Goal: Task Accomplishment & Management: Use online tool/utility

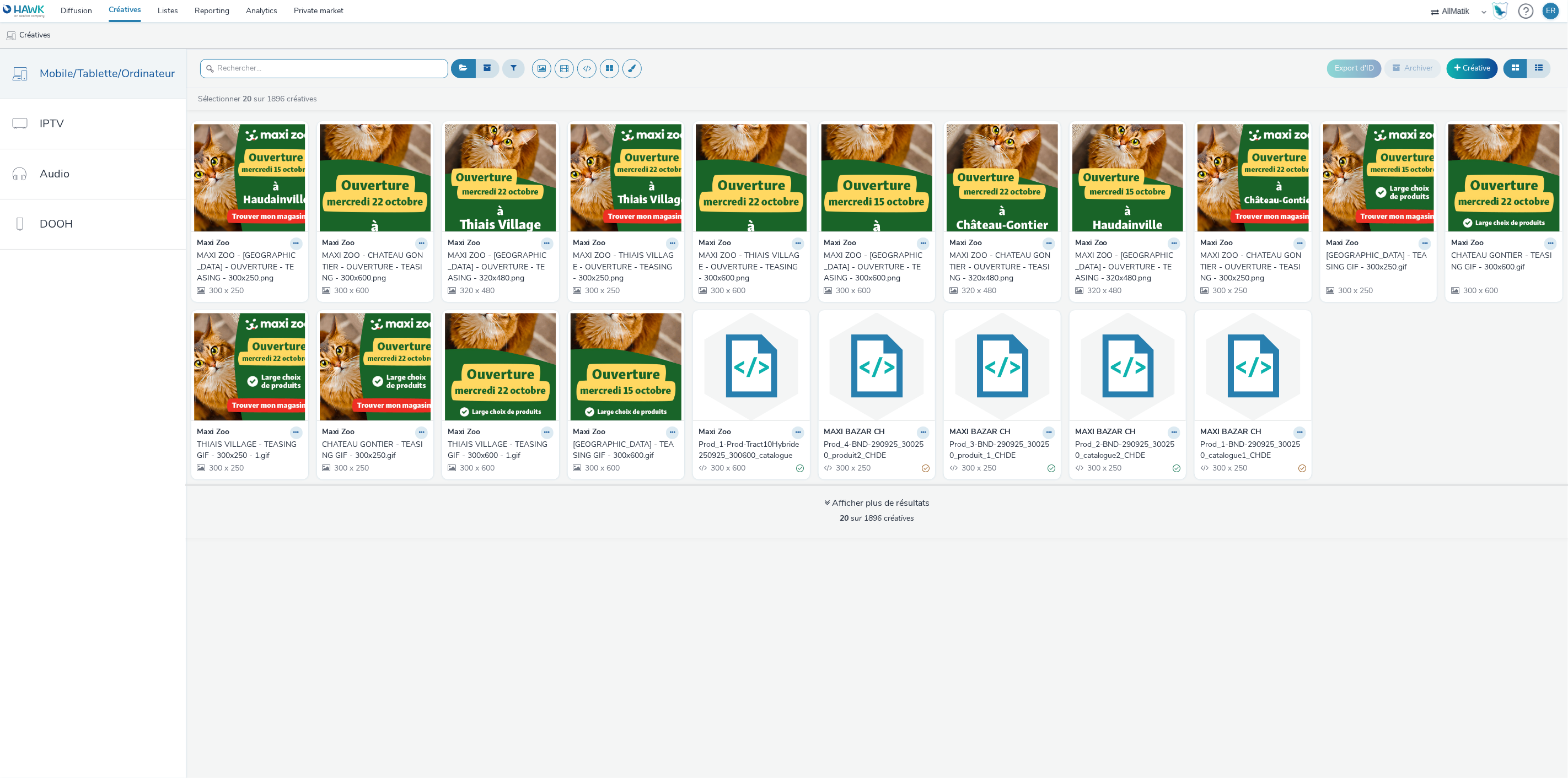
click at [335, 65] on input "text" at bounding box center [324, 68] width 248 height 19
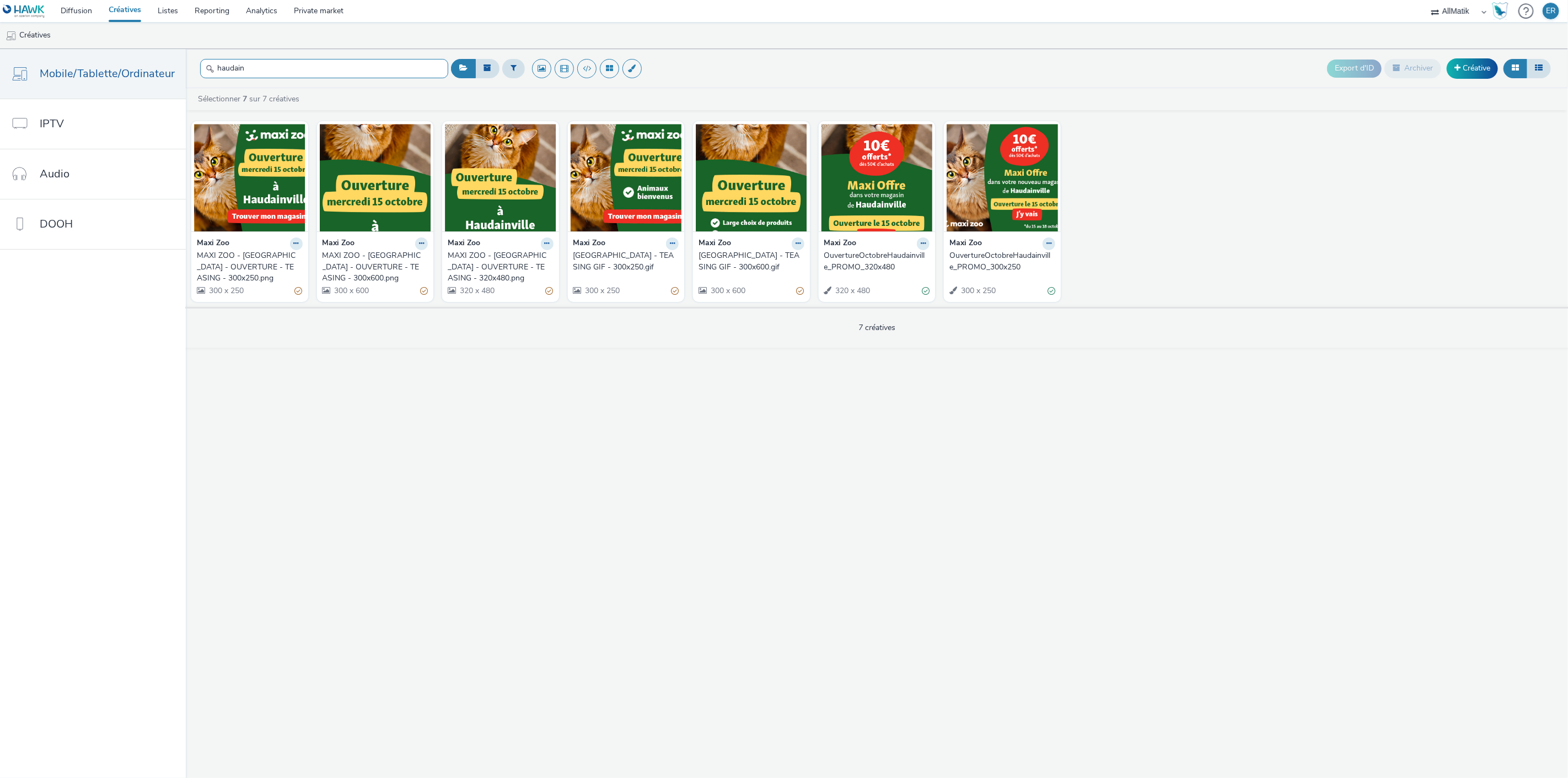
type input "haudain"
click at [85, 15] on link "Diffusion" at bounding box center [76, 11] width 48 height 22
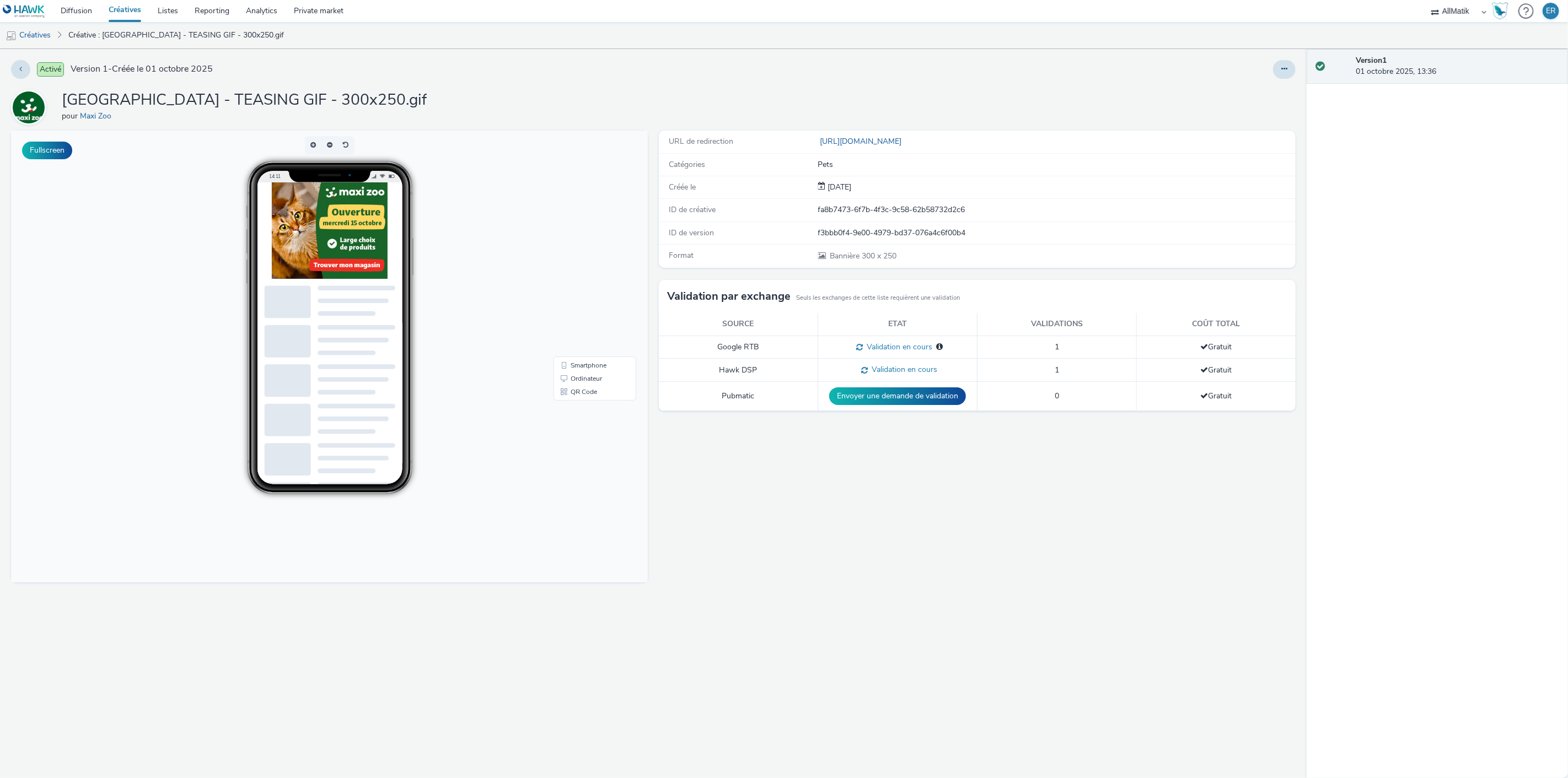
click at [831, 212] on div "fa8b7473-6f7b-4f3c-9c58-62b58732d2c6" at bounding box center [1057, 210] width 477 height 11
click at [913, 208] on div "fa8b7473-6f7b-4f3c-9c58-62b58732d2c6" at bounding box center [1057, 210] width 477 height 11
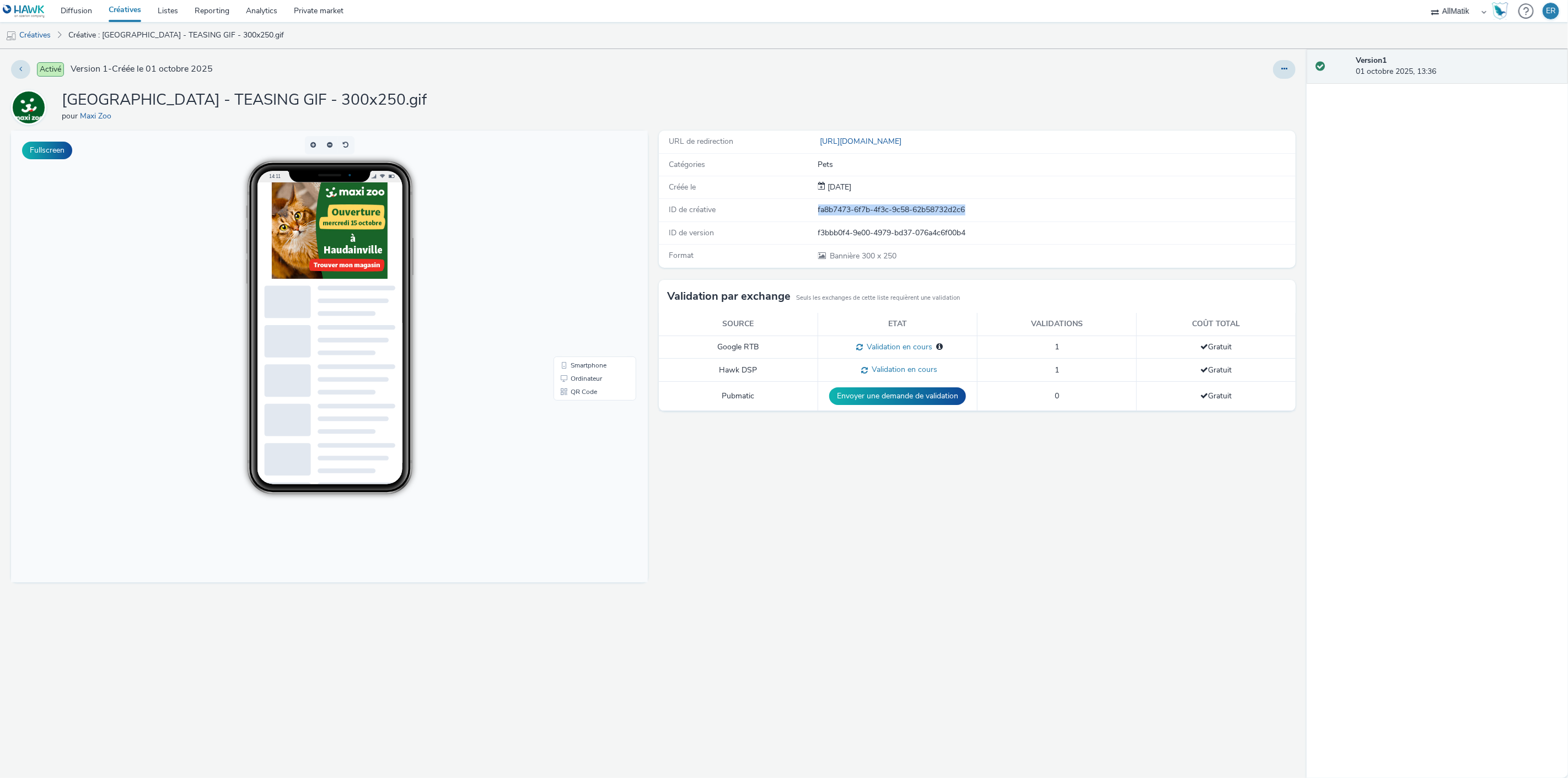
copy div "fa8b7473-6f7b-4f3c-9c58-62b58732d2c6"
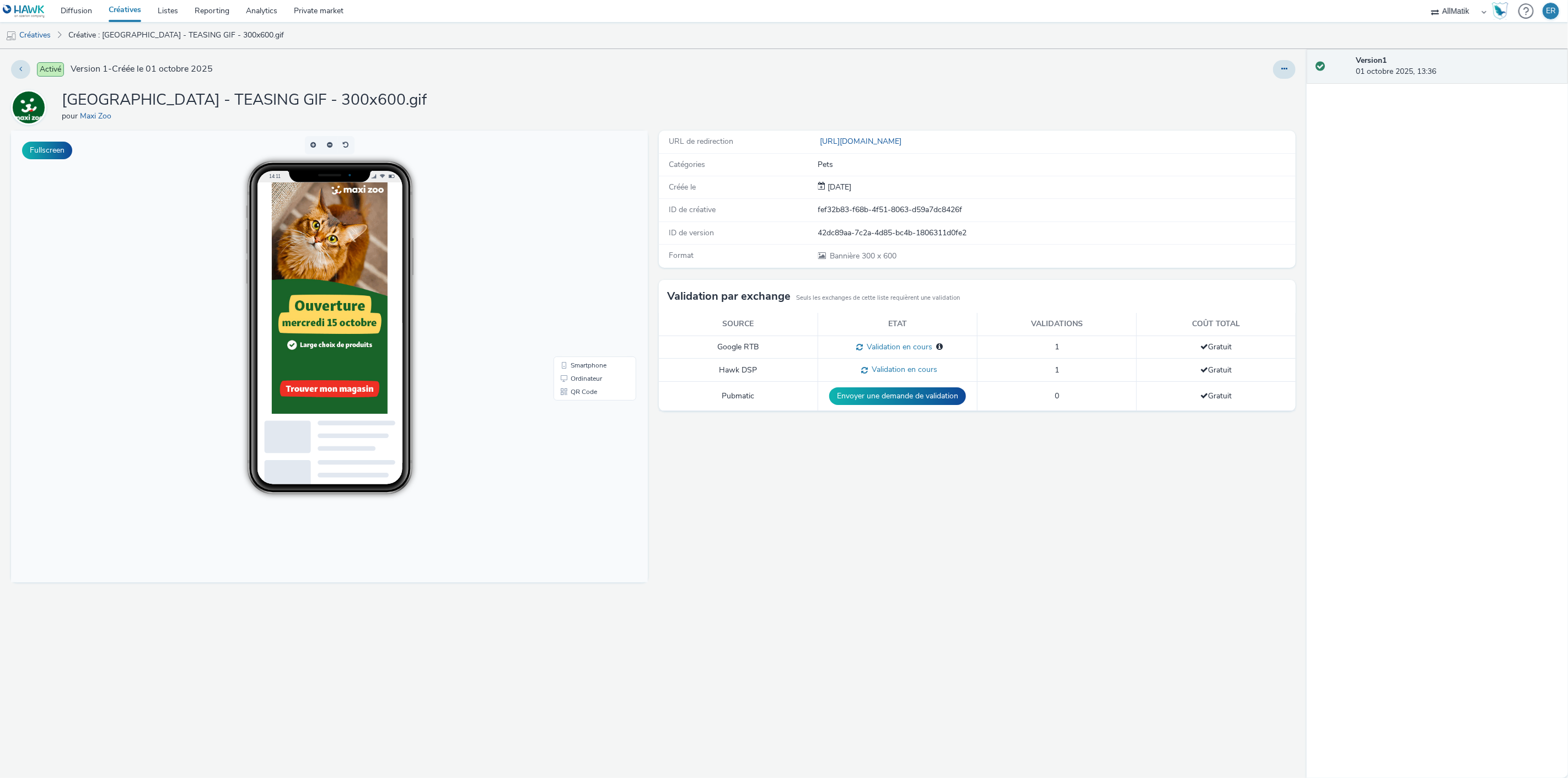
click at [864, 201] on div "ID de créative fef32b83-f68b-4f51-8063-d59a7dc8426f" at bounding box center [977, 211] width 637 height 23
copy div "fef32b83-f68b-4f51-8063-d59a7dc8426f"
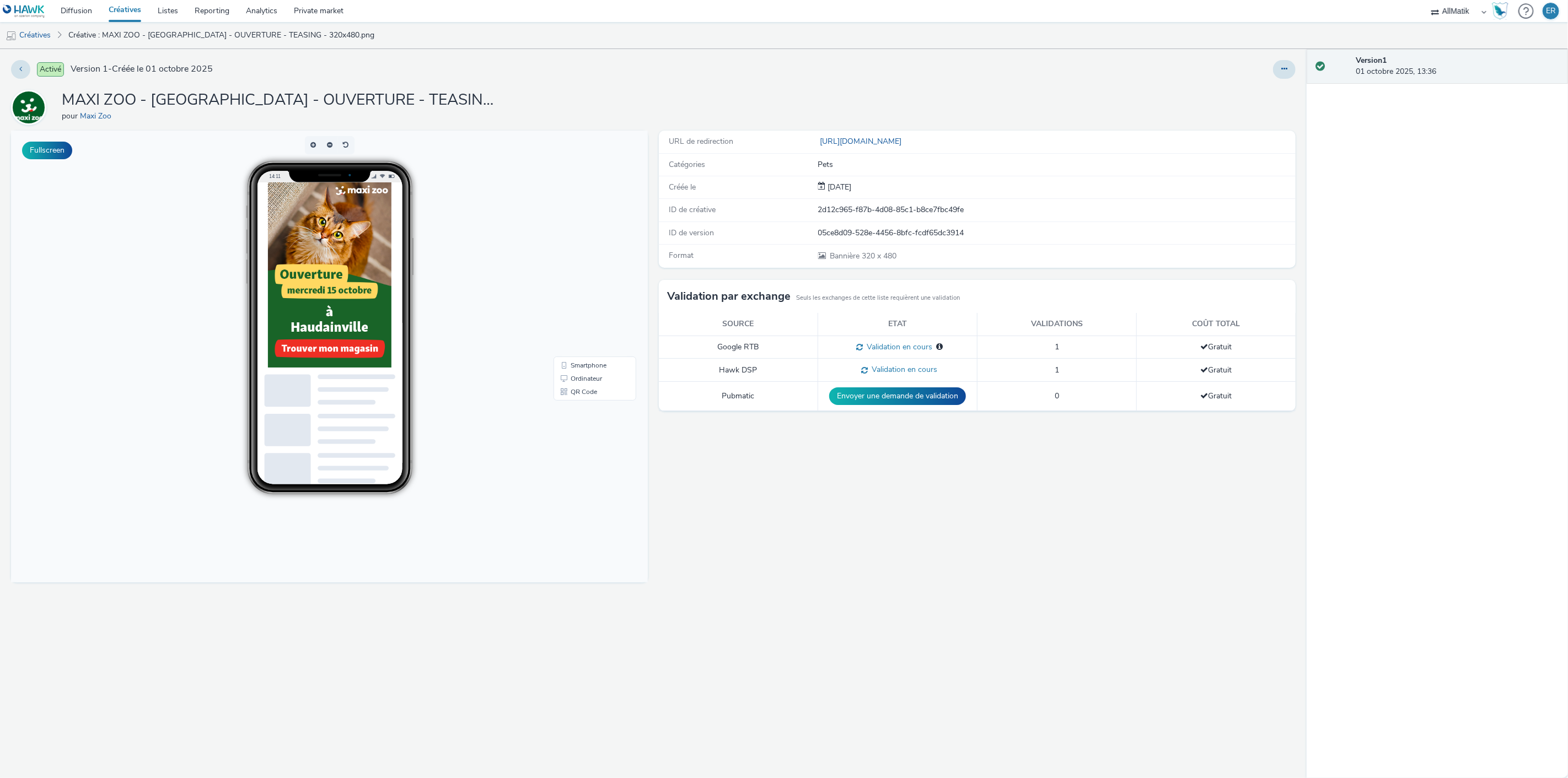
click at [872, 215] on div "2d12c965-f87b-4d08-85c1-b8ce7fbc49fe" at bounding box center [1057, 210] width 477 height 11
copy div "2d12c965-f87b-4d08-85c1-b8ce7fbc49fe"
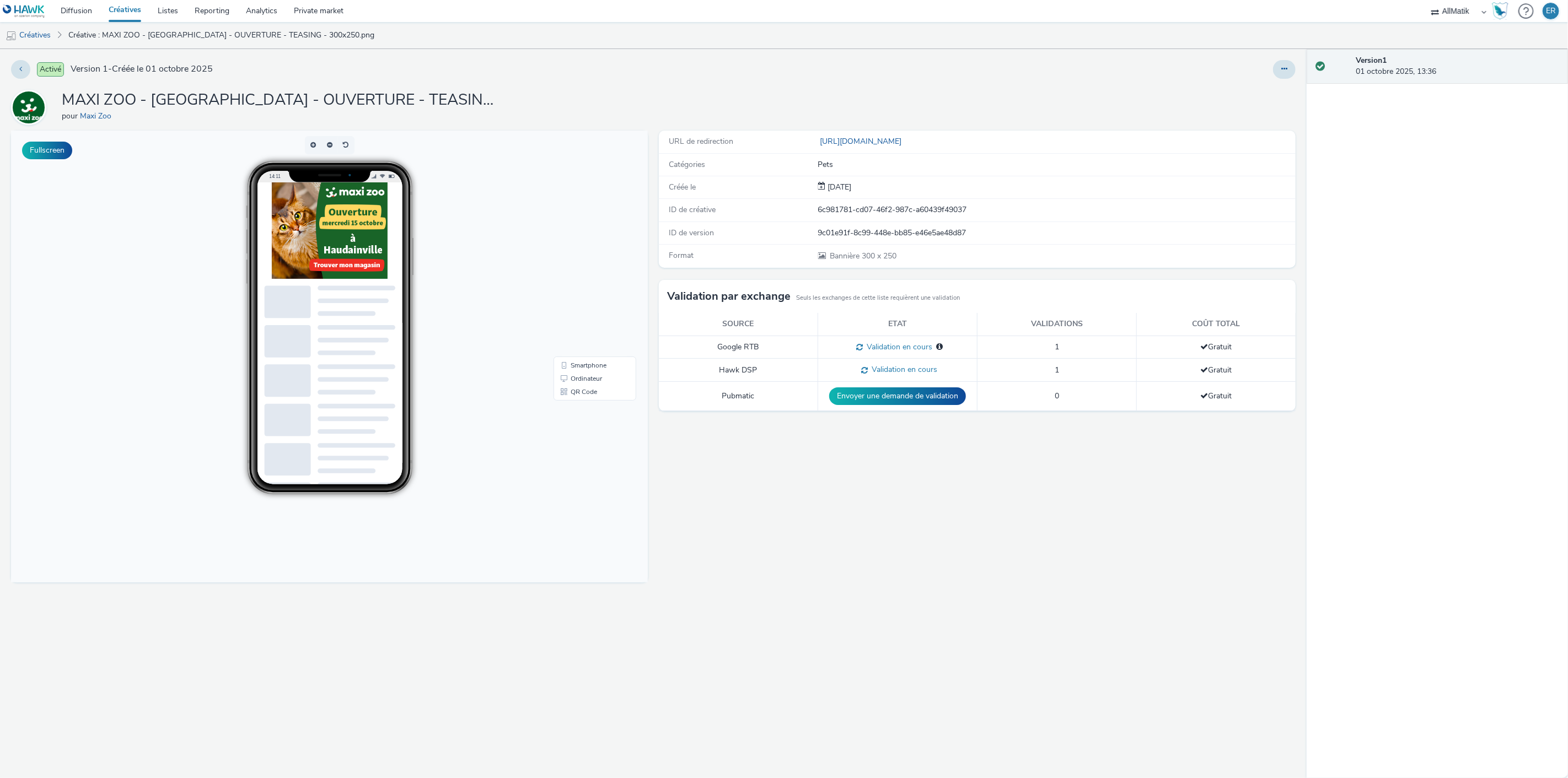
click at [825, 206] on div "6c981781-cd07-46f2-987c-a60439f49037" at bounding box center [1057, 210] width 477 height 11
copy div "6c981781-cd07-46f2-987c-a60439f49037"
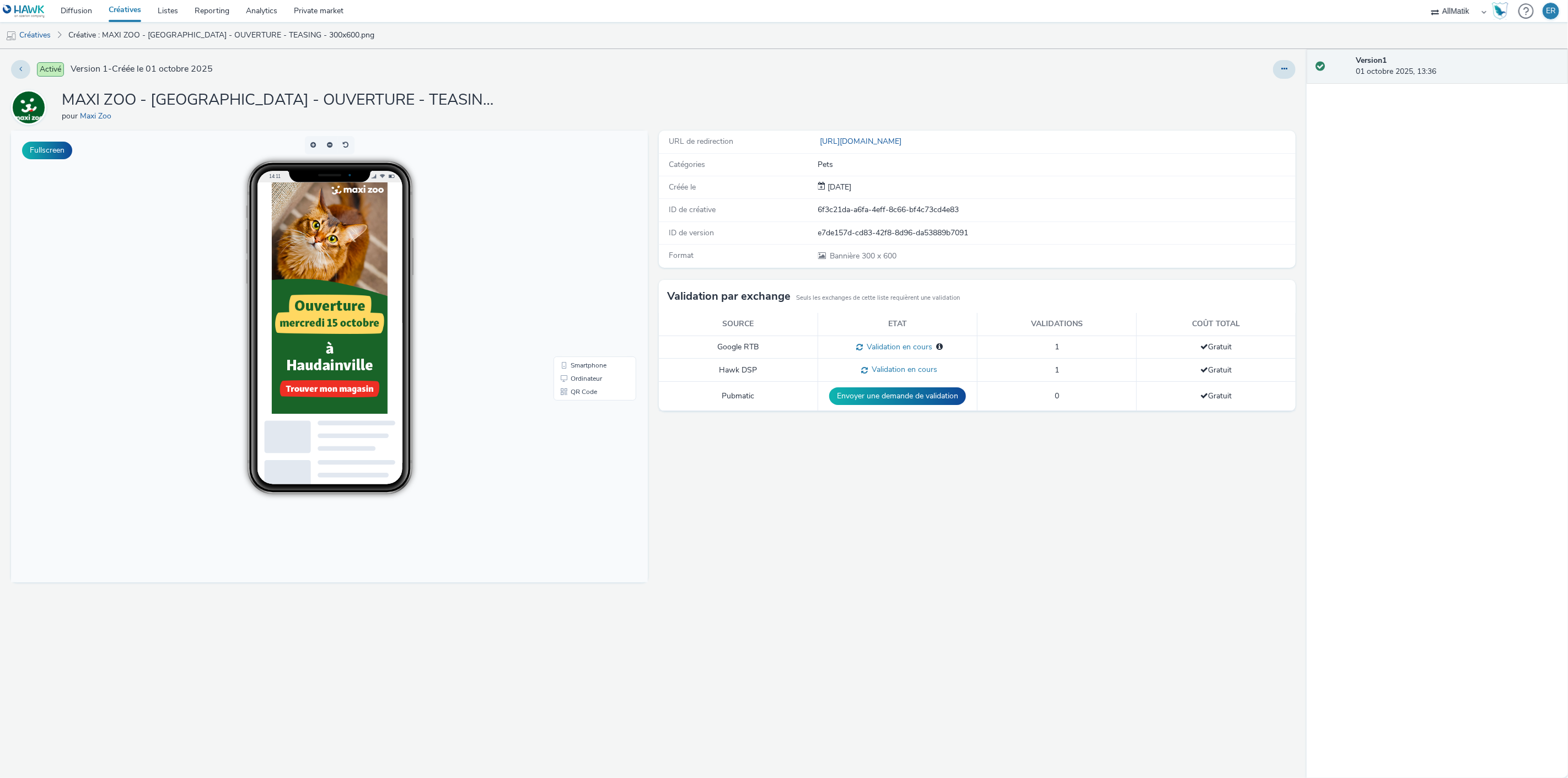
click at [845, 213] on div "6f3c21da-a6fa-4eff-8c66-bf4c73cd4e83" at bounding box center [1057, 210] width 477 height 11
copy div "6f3c21da-a6fa-4eff-8c66-bf4c73cd4e83"
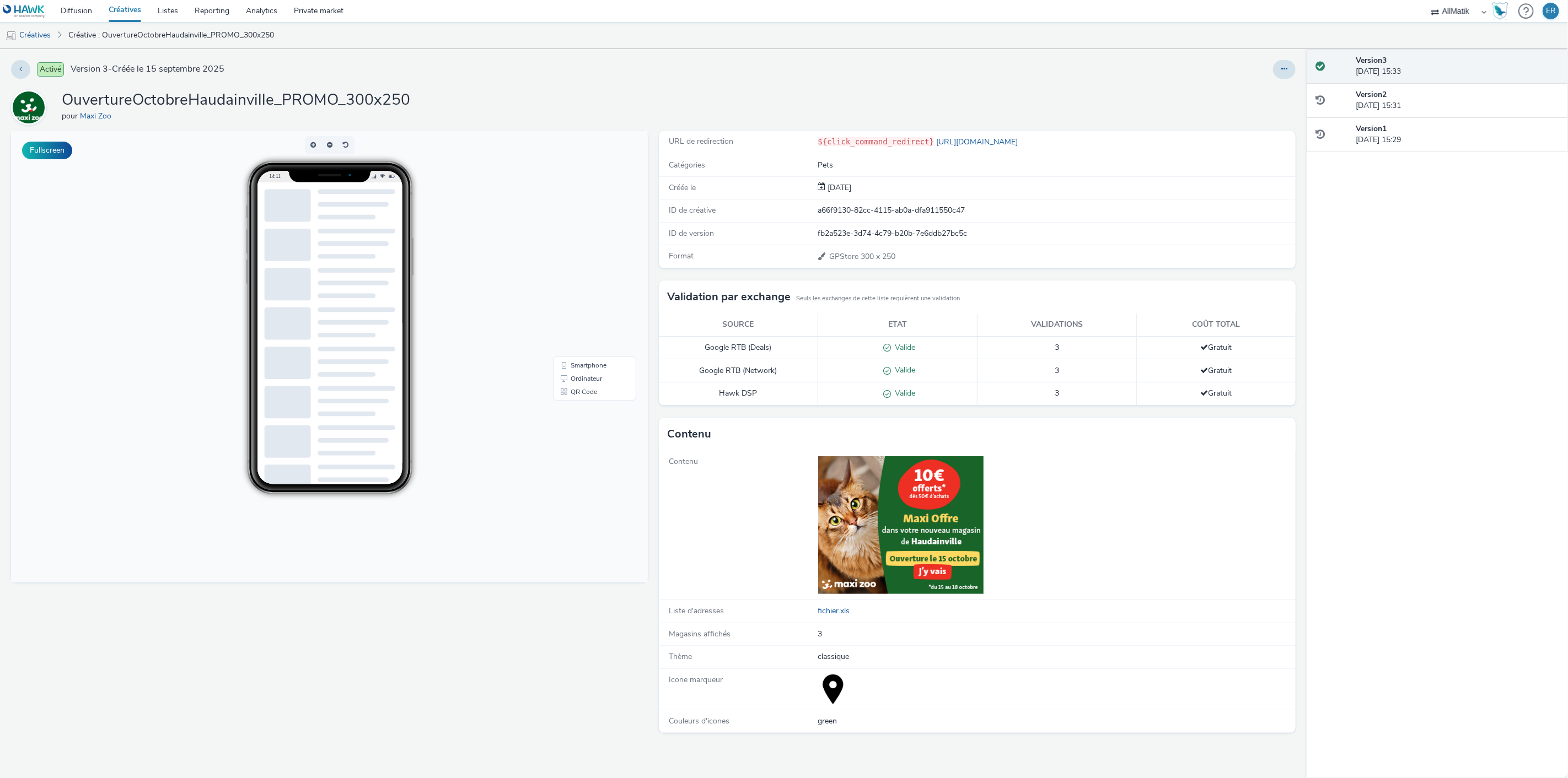
click at [868, 201] on div "ID de créative a66f9130-82cc-4115-ab0a-dfa911550c47" at bounding box center [977, 211] width 637 height 23
copy div "a66f9130-82cc-4115-ab0a-dfa911550c47"
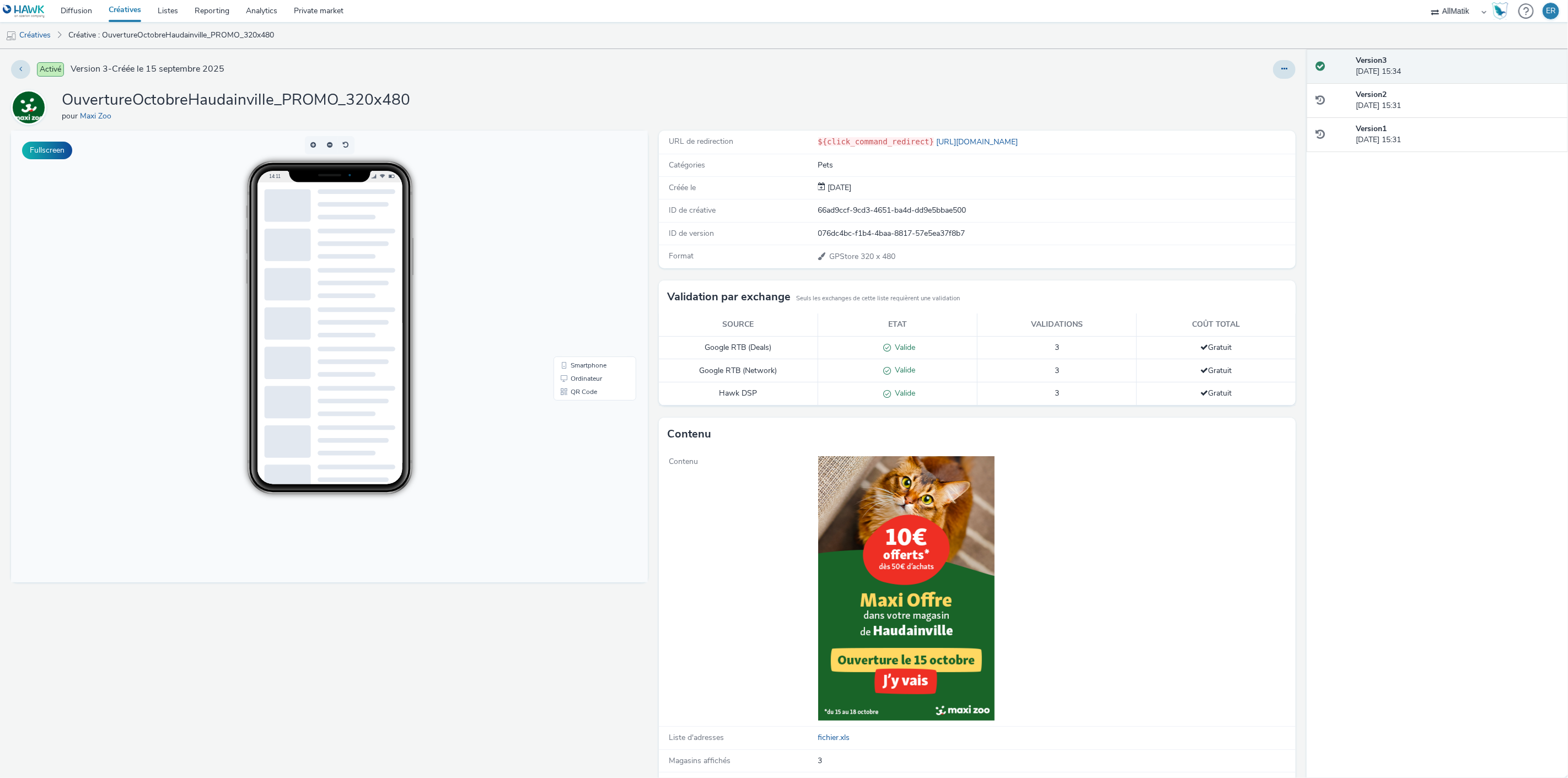
click at [908, 215] on div "66ad9ccf-9cd3-4651-ba4d-dd9e5bbae500" at bounding box center [1057, 211] width 477 height 11
copy div "66ad9ccf-9cd3-4651-ba4d-dd9e5bbae500"
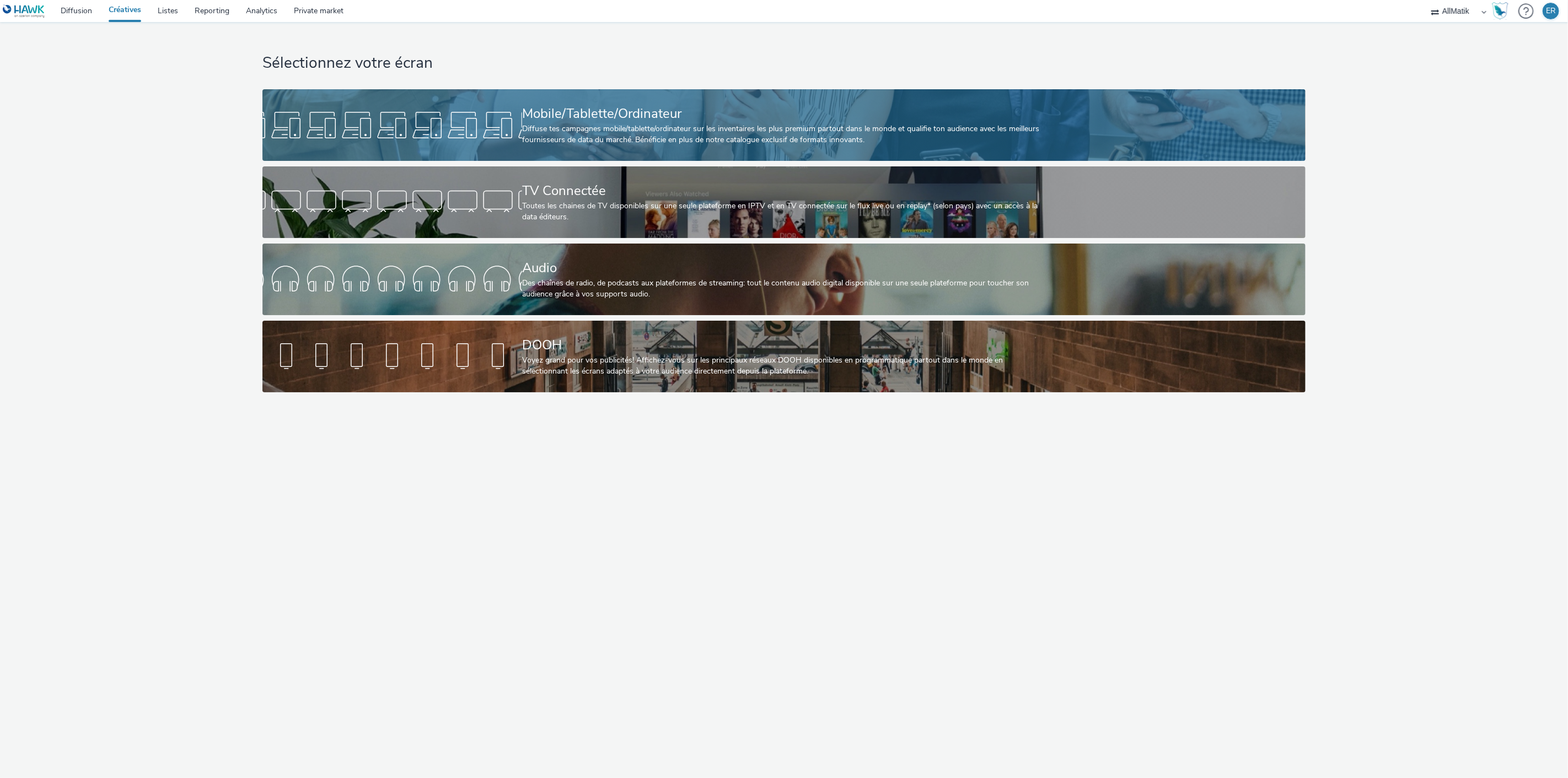
click at [651, 113] on div "Mobile/Tablette/Ordinateur" at bounding box center [782, 113] width 519 height 19
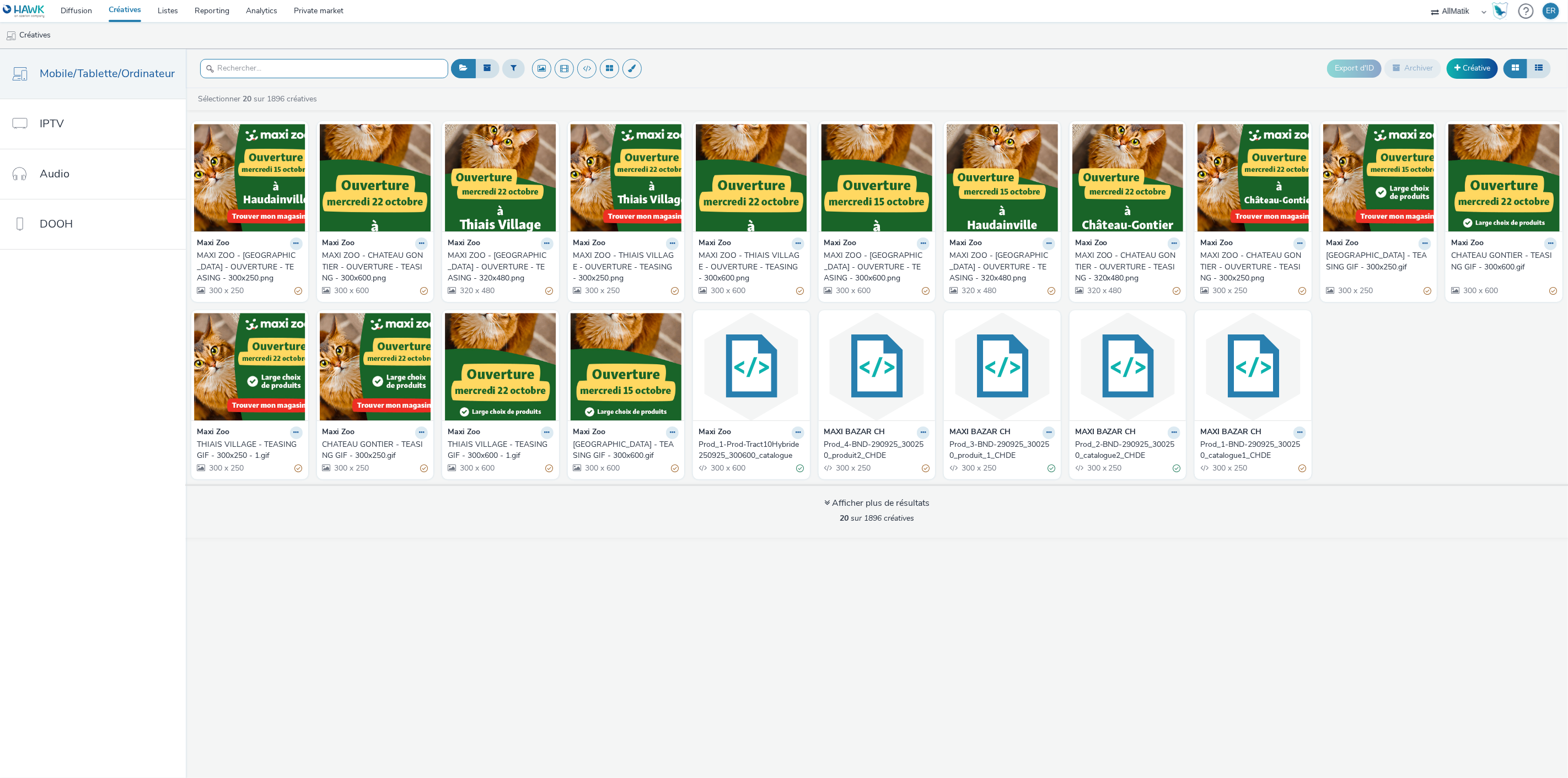
click at [339, 64] on input "text" at bounding box center [324, 68] width 248 height 19
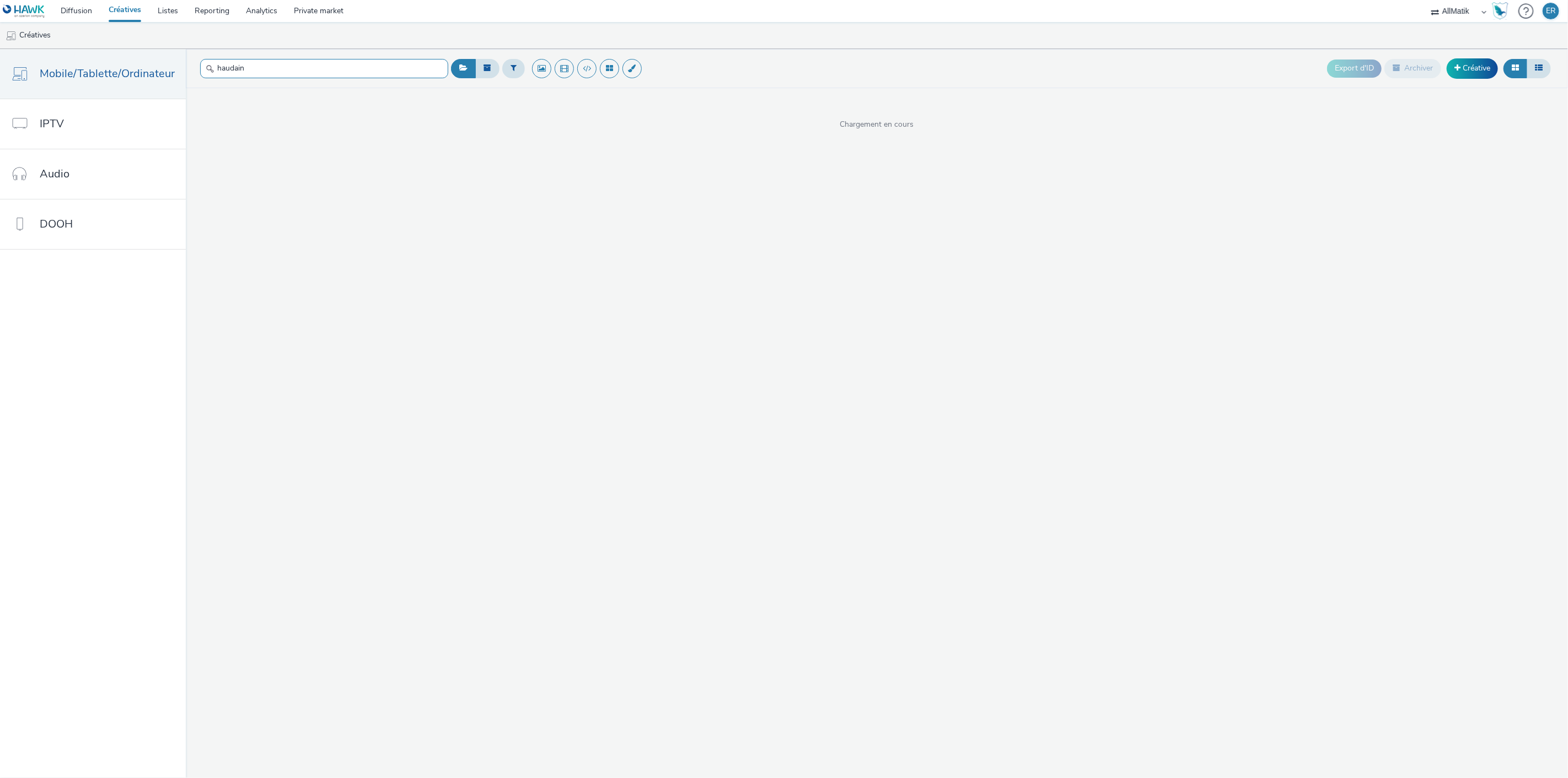
type input "haudain"
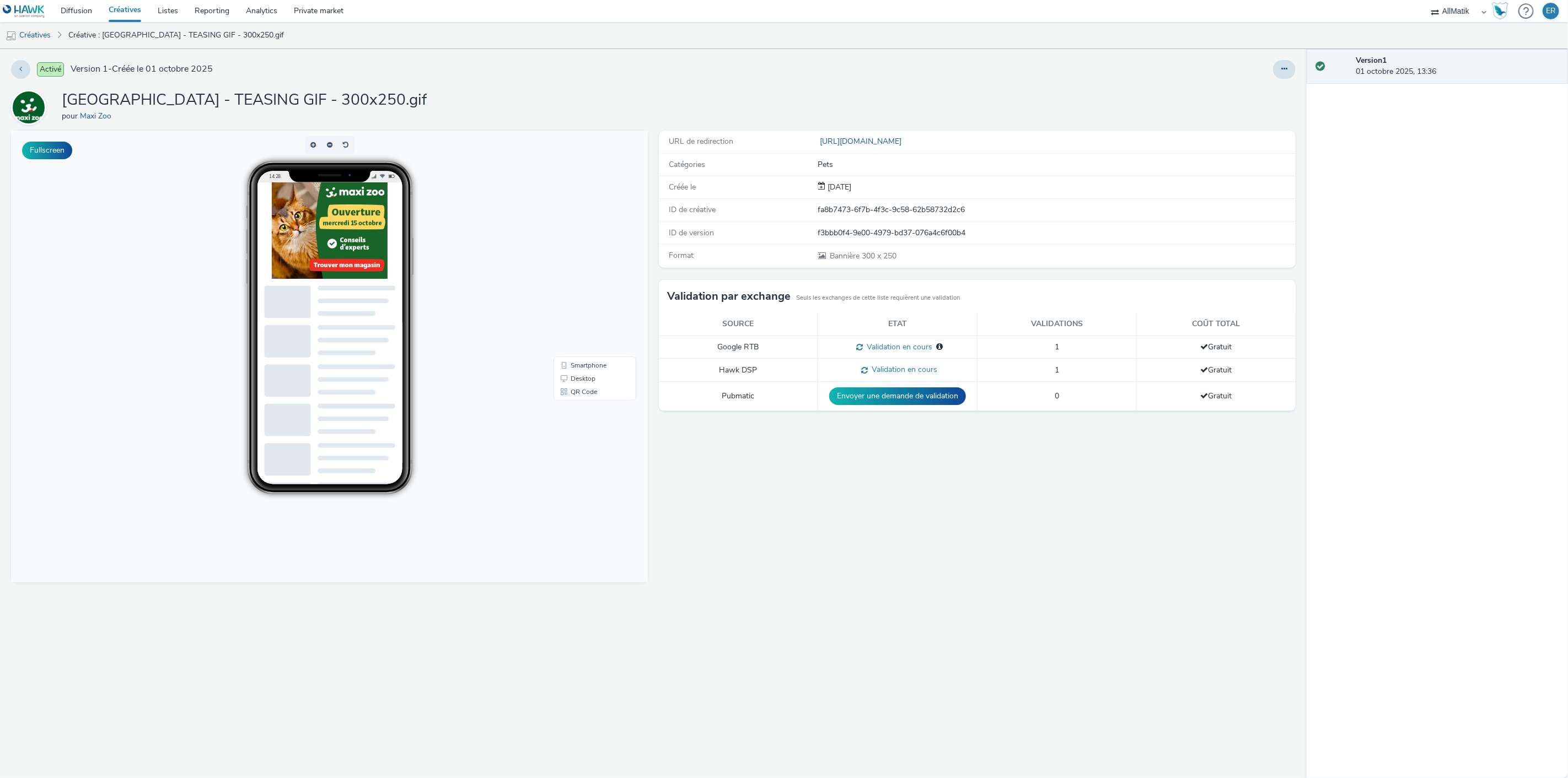
click at [847, 211] on div "fa8b7473-6f7b-4f3c-9c58-62b58732d2c6" at bounding box center [1057, 210] width 477 height 11
copy div "fa8b7473-6f7b-4f3c-9c58-62b58732d2c6"
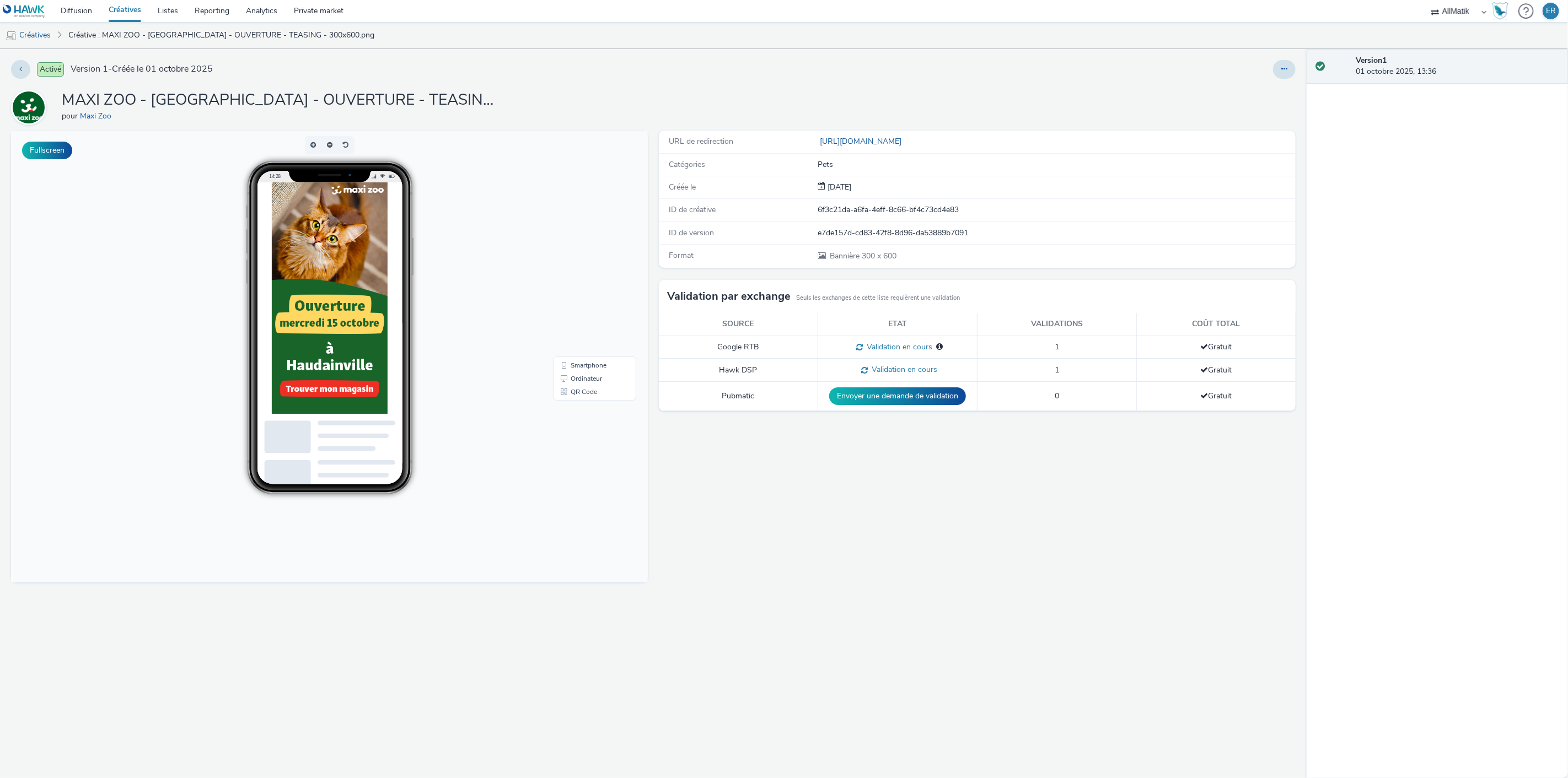
click at [878, 219] on div "ID de créative 6f3c21da-a6fa-4eff-8c66-bf4c73cd4e83" at bounding box center [977, 211] width 637 height 23
copy div "6f3c21da-a6fa-4eff-8c66-bf4c73cd4e83"
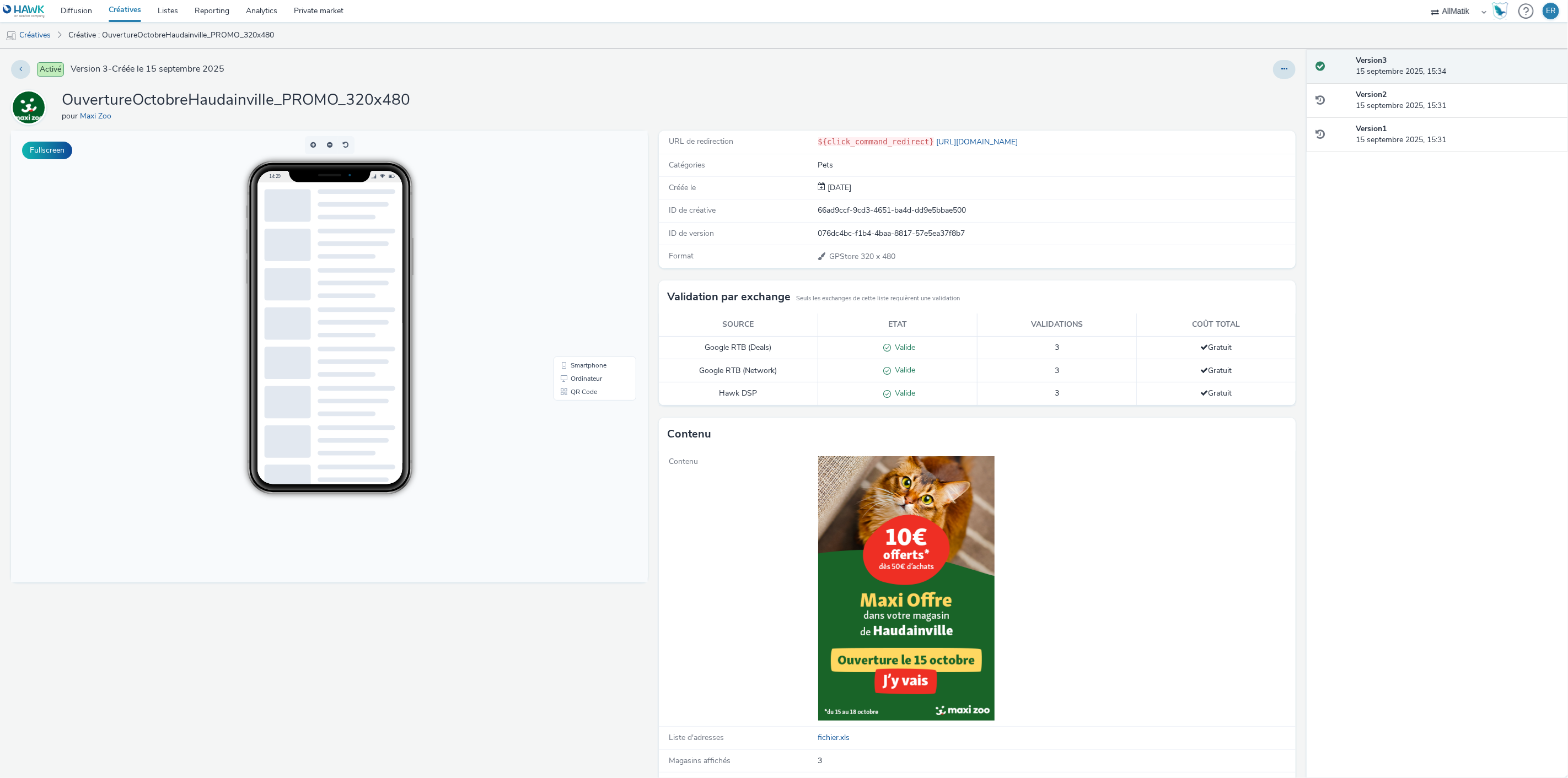
click at [863, 212] on div "66ad9ccf-9cd3-4651-ba4d-dd9e5bbae500" at bounding box center [1057, 211] width 477 height 11
copy div "66ad9ccf-9cd3-4651-ba4d-dd9e5bbae500"
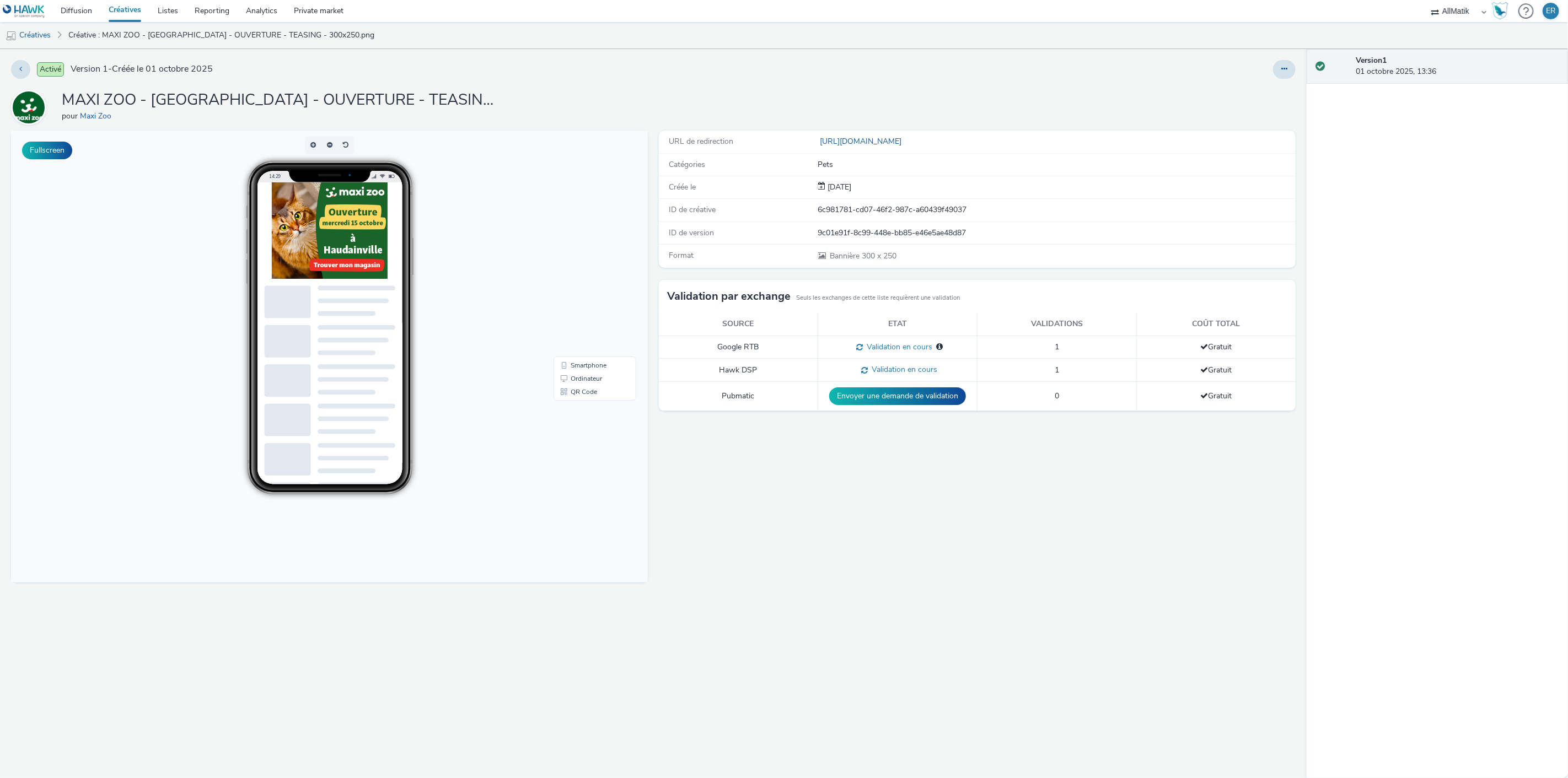
click at [837, 206] on div "6c981781-cd07-46f2-987c-a60439f49037" at bounding box center [1057, 210] width 477 height 11
copy div "6c981781-cd07-46f2-987c-a60439f49037"
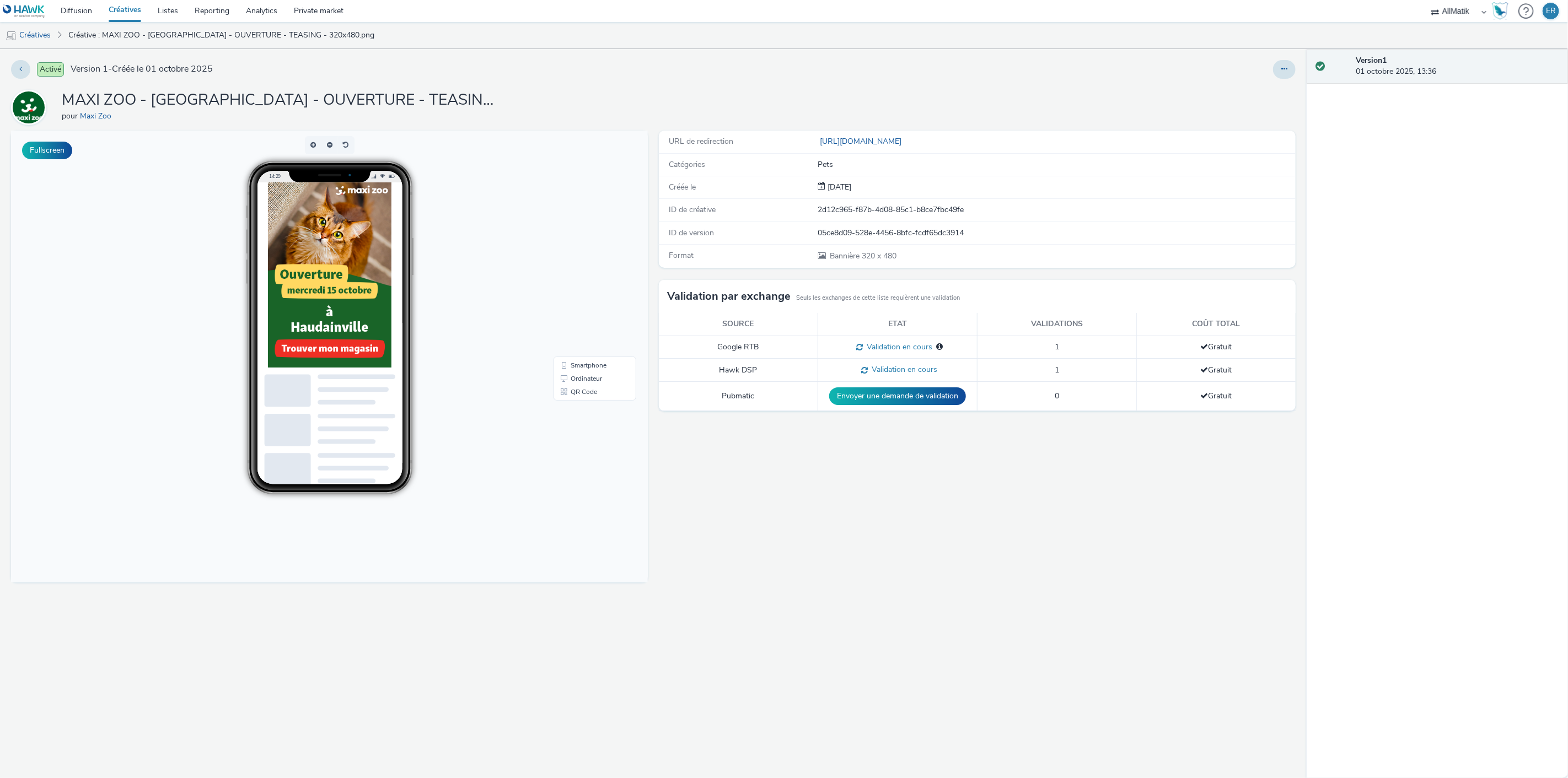
click at [843, 207] on div "2d12c965-f87b-4d08-85c1-b8ce7fbc49fe" at bounding box center [1057, 210] width 477 height 11
copy div "2d12c965-f87b-4d08-85c1-b8ce7fbc49fe"
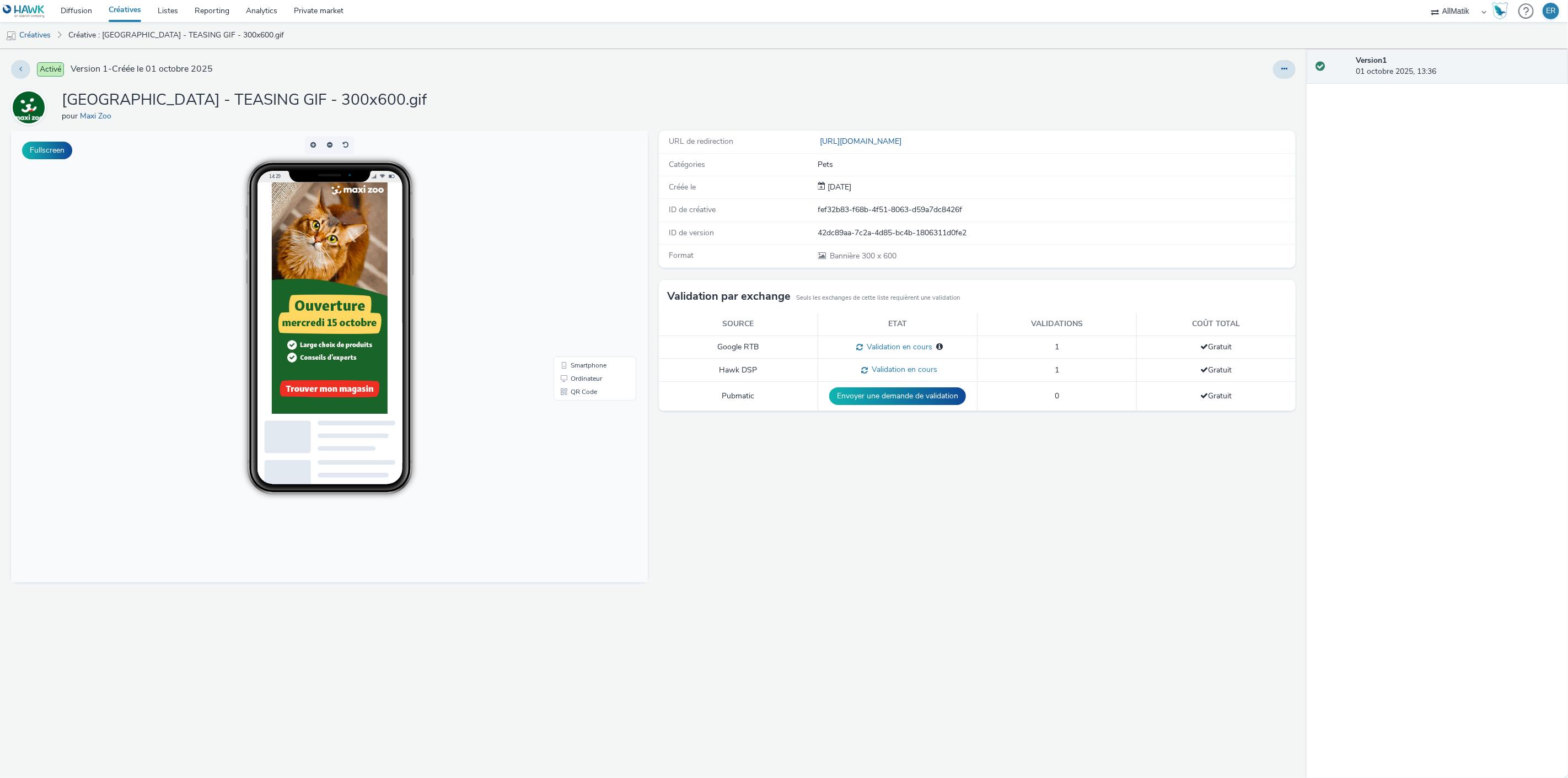
click at [845, 208] on div "fef32b83-f68b-4f51-8063-d59a7dc8426f" at bounding box center [1057, 210] width 477 height 11
copy div "fef32b83-f68b-4f51-8063-d59a7dc8426f"
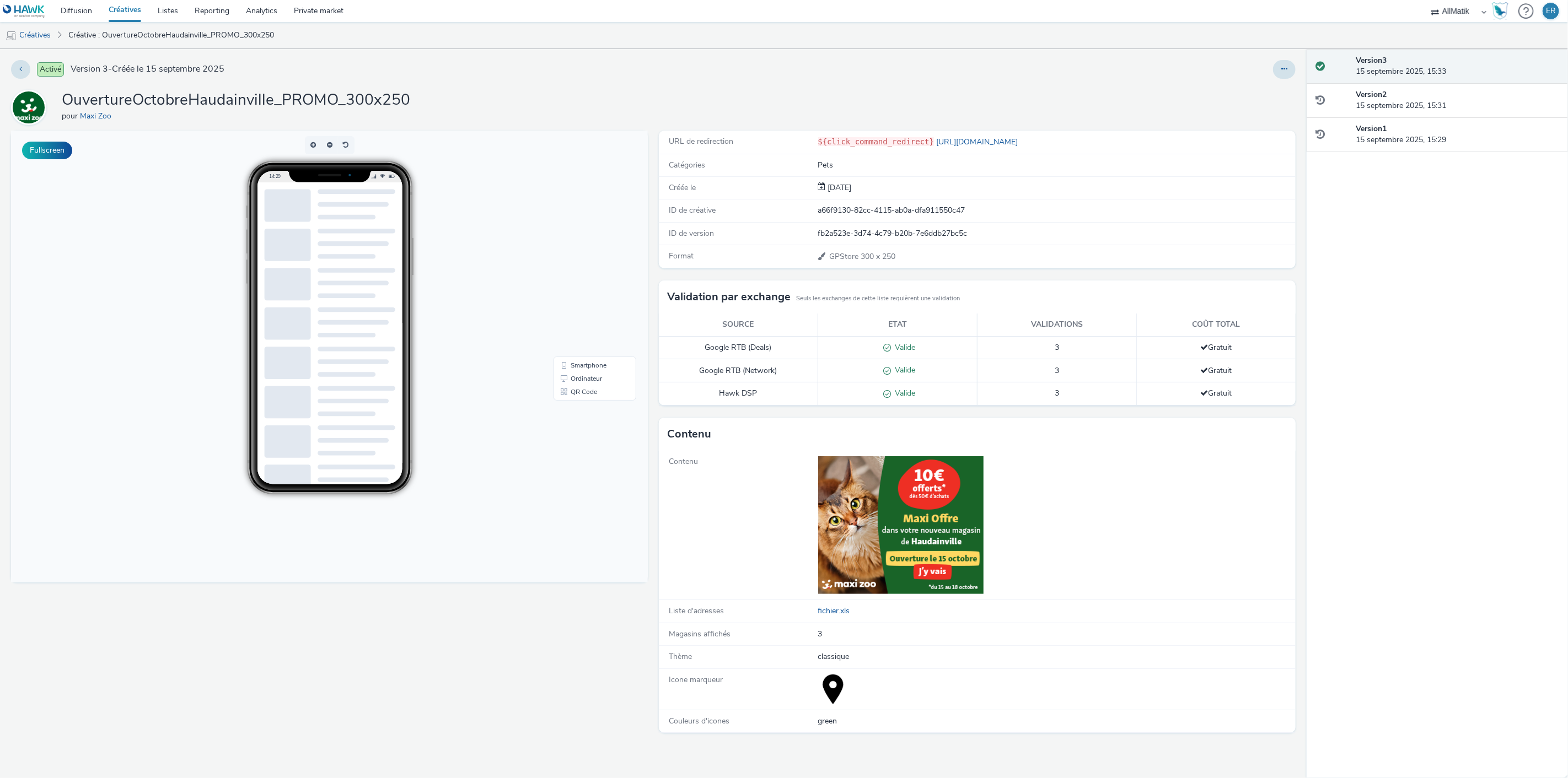
click at [859, 221] on div "ID de créative a66f9130-82cc-4115-ab0a-dfa911550c47" at bounding box center [977, 211] width 637 height 23
click at [855, 214] on div "a66f9130-82cc-4115-ab0a-dfa911550c47" at bounding box center [1057, 211] width 477 height 11
copy div "82cc"
click at [865, 213] on div "a66f9130-82cc-4115-ab0a-dfa911550c47" at bounding box center [1057, 211] width 477 height 11
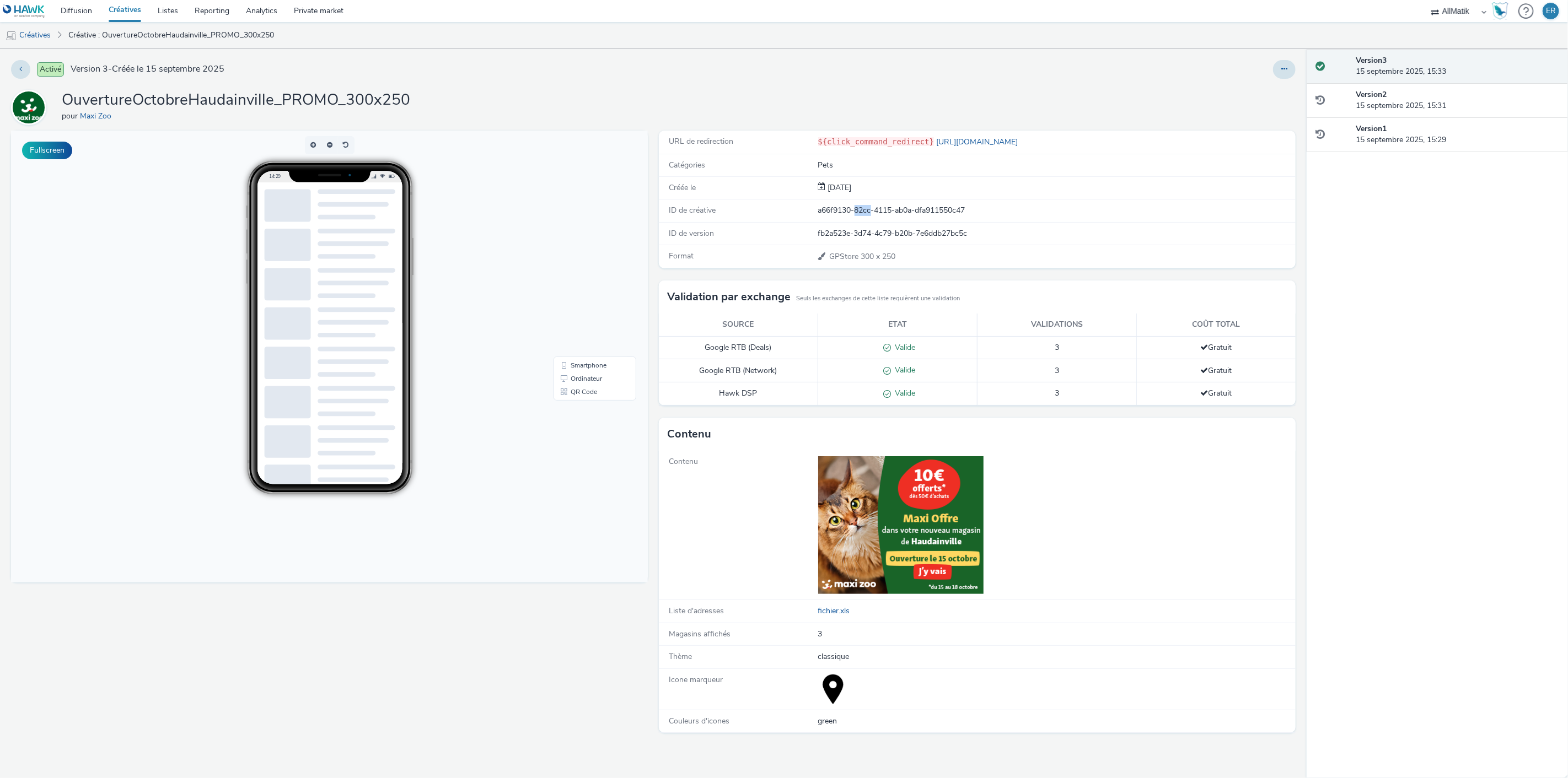
click at [865, 213] on div "a66f9130-82cc-4115-ab0a-dfa911550c47" at bounding box center [1057, 211] width 477 height 11
click at [79, 11] on link "Diffusion" at bounding box center [76, 11] width 48 height 22
